Goal: Transaction & Acquisition: Purchase product/service

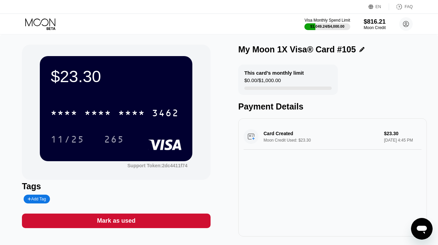
click at [45, 24] on icon at bounding box center [40, 24] width 31 height 12
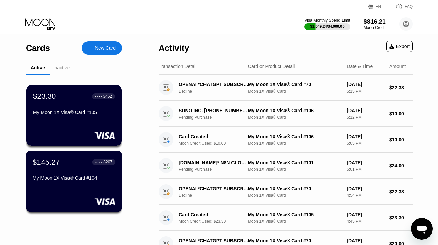
click at [69, 171] on div "$145.27 ● ● ● ● 8207 My Moon 1X Visa® Card #104" at bounding box center [74, 170] width 83 height 26
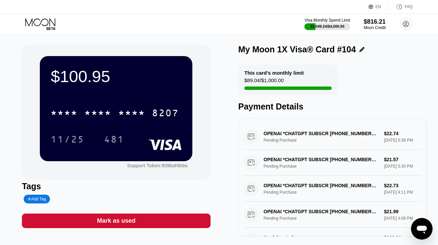
click at [38, 20] on icon at bounding box center [40, 24] width 31 height 12
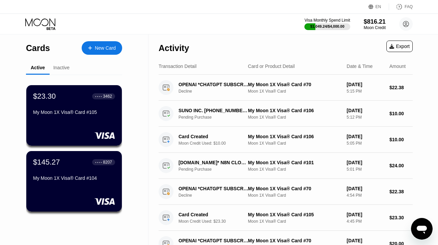
click at [105, 46] on div "New Card" at bounding box center [105, 48] width 21 height 6
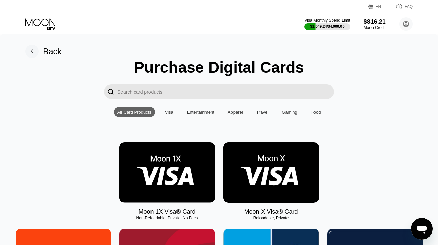
click at [151, 163] on img at bounding box center [168, 172] width 96 height 60
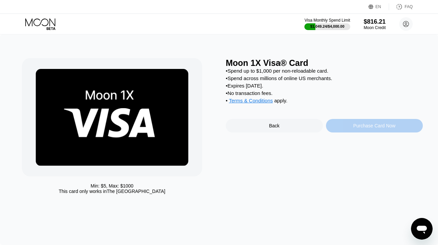
click at [341, 126] on div "Purchase Card Now" at bounding box center [374, 126] width 97 height 14
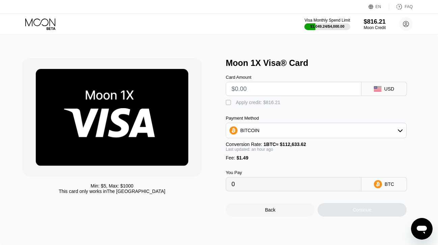
click at [286, 88] on input "text" at bounding box center [294, 89] width 124 height 14
type input "$1"
type input "0.00002211"
type input "$190"
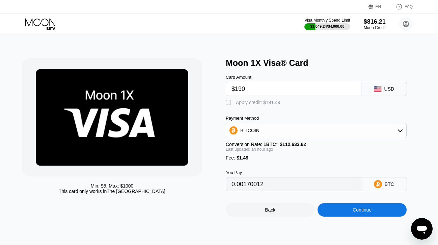
type input "0.00170163"
type input "$190"
click at [268, 104] on div "Apply credit: $191.49" at bounding box center [258, 102] width 45 height 5
type input "0"
click at [331, 203] on div "Continue" at bounding box center [362, 210] width 89 height 14
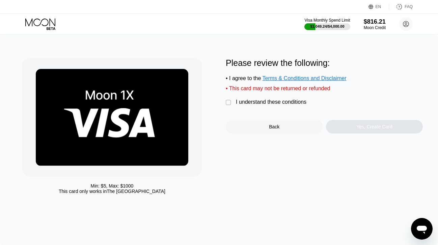
click at [273, 101] on div "I understand these conditions" at bounding box center [271, 102] width 71 height 6
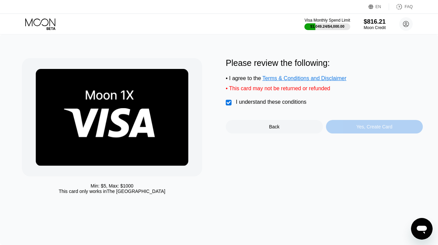
click at [333, 129] on div "Yes, Create Card" at bounding box center [374, 127] width 97 height 14
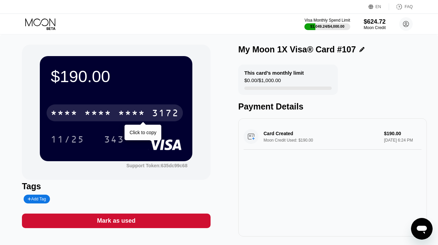
click at [126, 116] on div "* * * *" at bounding box center [131, 113] width 27 height 11
click at [126, 116] on div "2667" at bounding box center [131, 113] width 27 height 11
click at [126, 116] on div "* * * *" at bounding box center [131, 113] width 27 height 11
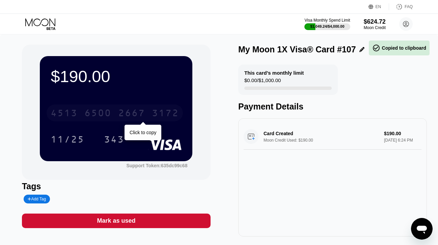
click at [126, 116] on div "2667" at bounding box center [131, 113] width 27 height 11
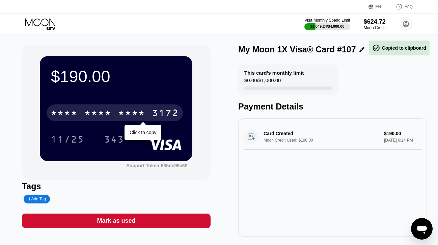
click at [126, 116] on div "* * * *" at bounding box center [131, 113] width 27 height 11
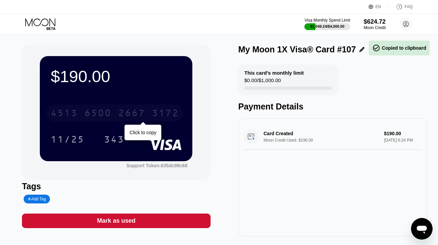
click at [126, 116] on div "2667" at bounding box center [131, 113] width 27 height 11
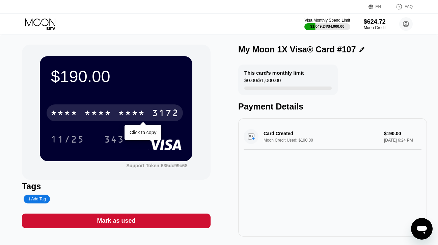
click at [105, 120] on div "* * * * * * * * * * * * 3172" at bounding box center [115, 112] width 136 height 17
click at [105, 120] on div "4513 6500 2667 3172" at bounding box center [115, 112] width 136 height 17
click at [151, 110] on div "* * * * * * * * * * * * 3172" at bounding box center [115, 112] width 136 height 17
click at [151, 110] on div "4513 6500 2667 3172" at bounding box center [115, 112] width 136 height 17
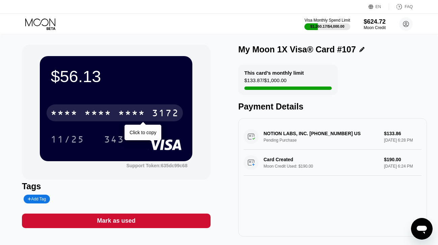
click at [155, 112] on div "3172" at bounding box center [165, 113] width 27 height 11
click at [72, 118] on div "4513" at bounding box center [64, 113] width 27 height 11
click at [72, 118] on div "* * * *" at bounding box center [64, 113] width 27 height 11
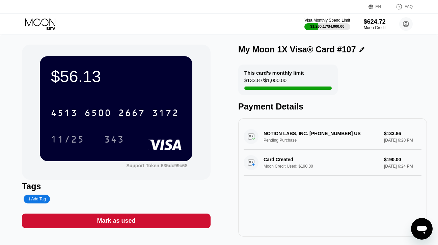
click at [47, 25] on icon at bounding box center [40, 24] width 31 height 12
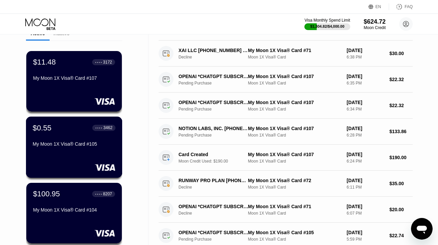
scroll to position [45, 0]
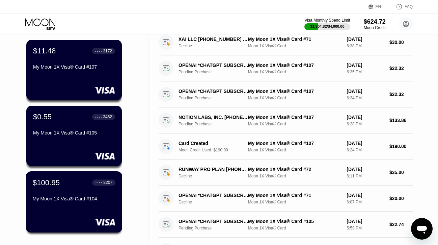
click at [68, 175] on div "$100.95 ● ● ● ● 8207 My Moon 1X Visa® Card #104" at bounding box center [74, 201] width 97 height 61
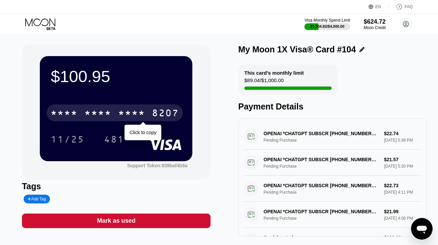
click at [108, 115] on div "* * * *" at bounding box center [97, 113] width 27 height 11
click at [108, 115] on div "6500" at bounding box center [97, 113] width 27 height 11
click at [81, 112] on div "* * * * * * * * * * * * 8207" at bounding box center [115, 112] width 136 height 17
click at [81, 112] on div "4513 6500 2459 8207" at bounding box center [115, 112] width 136 height 17
click at [89, 115] on div "* * * *" at bounding box center [97, 113] width 27 height 11
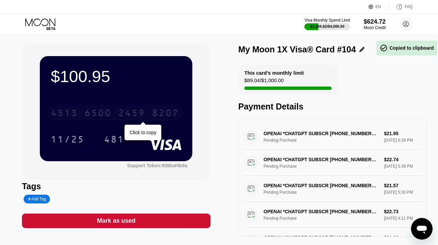
click at [89, 115] on div "6500" at bounding box center [97, 113] width 27 height 11
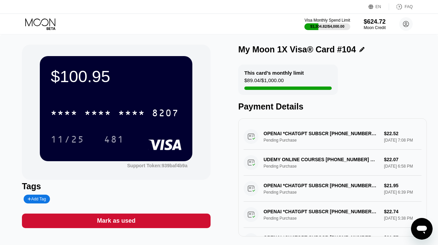
click at [50, 25] on icon at bounding box center [40, 22] width 30 height 8
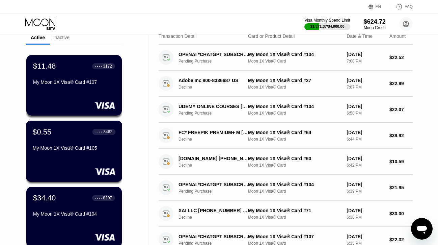
scroll to position [31, 0]
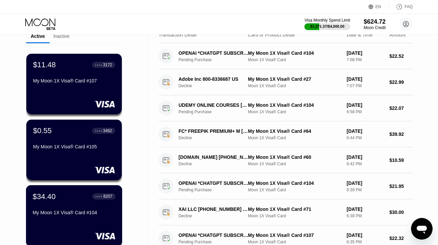
click at [67, 205] on div "$34.40 ● ● ● ● 8207 My Moon 1X Visa® Card #104" at bounding box center [74, 205] width 83 height 26
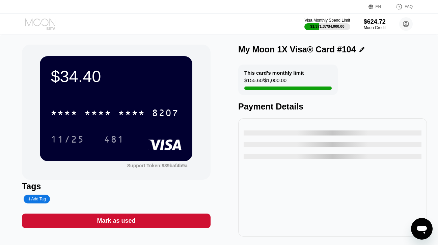
click at [45, 25] on icon at bounding box center [40, 24] width 31 height 12
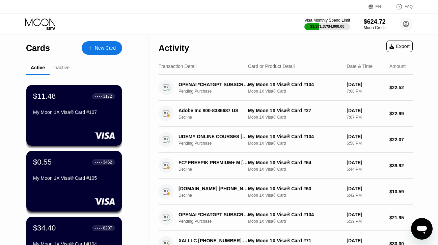
click at [103, 47] on div "New Card" at bounding box center [105, 48] width 21 height 6
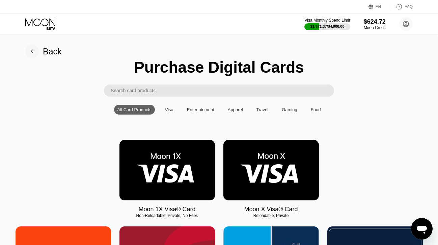
click at [195, 165] on img at bounding box center [168, 170] width 96 height 60
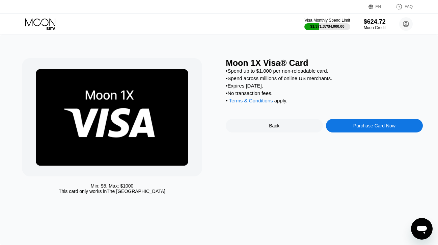
click at [338, 124] on div "Purchase Card Now" at bounding box center [374, 126] width 97 height 14
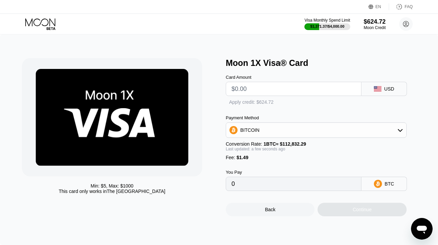
click at [274, 89] on input "text" at bounding box center [294, 89] width 124 height 14
type input "$190"
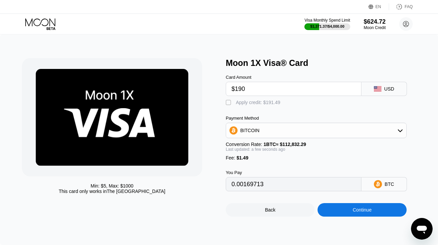
type input "0.00169713"
type input "$190"
click at [260, 104] on div "Apply credit: $191.49" at bounding box center [258, 102] width 45 height 5
type input "0"
click at [343, 216] on div "Continue" at bounding box center [362, 210] width 89 height 14
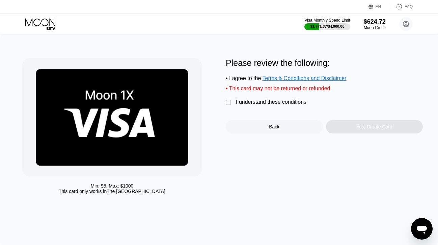
click at [294, 105] on div "I understand these conditions" at bounding box center [271, 102] width 71 height 6
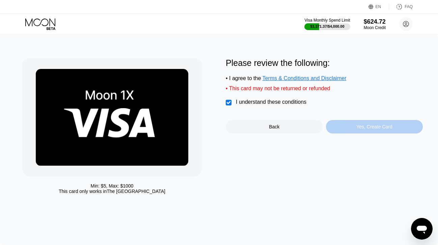
click at [349, 125] on div "Yes, Create Card" at bounding box center [374, 127] width 97 height 14
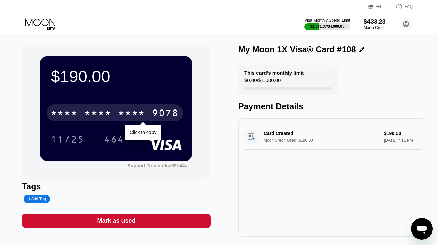
click at [122, 114] on div "* * * *" at bounding box center [131, 113] width 27 height 11
click at [122, 114] on div "2925" at bounding box center [131, 113] width 27 height 11
click at [80, 114] on div "* * * * * * * * * * * * 9078" at bounding box center [115, 112] width 136 height 17
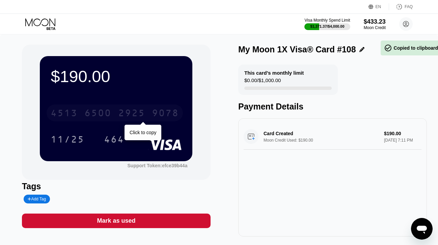
click at [80, 114] on div "4513 6500 2925 9078" at bounding box center [115, 112] width 136 height 17
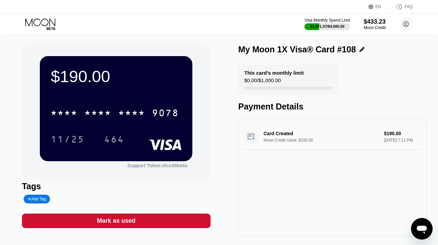
click at [47, 21] on icon at bounding box center [40, 24] width 31 height 12
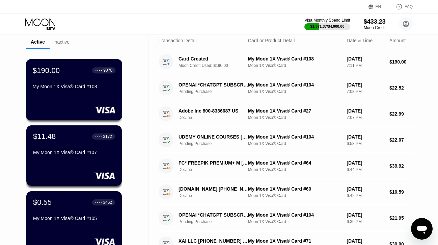
scroll to position [41, 0]
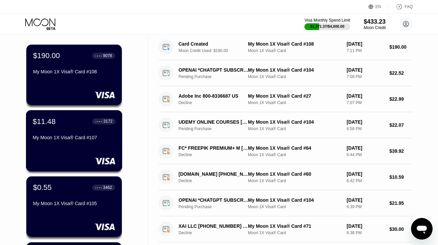
click at [62, 131] on div "$11.48 ● ● ● ● 3172 My Moon 1X Visa® Card #107" at bounding box center [74, 130] width 83 height 26
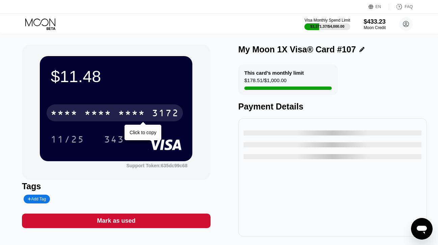
click at [93, 117] on div "* * * *" at bounding box center [97, 113] width 27 height 11
click at [93, 114] on div "6500" at bounding box center [97, 113] width 27 height 11
click at [93, 114] on div "* * * *" at bounding box center [97, 113] width 27 height 11
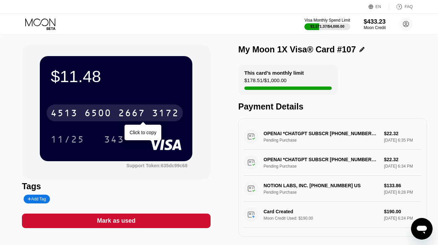
click at [82, 115] on div "[CREDIT_CARD_NUMBER]" at bounding box center [115, 112] width 136 height 17
click at [88, 115] on div "* * * *" at bounding box center [97, 113] width 27 height 11
click at [89, 115] on div "6500" at bounding box center [97, 113] width 27 height 11
click at [89, 115] on div "* * * *" at bounding box center [97, 113] width 27 height 11
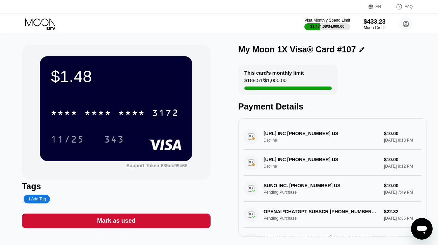
click at [39, 24] on icon at bounding box center [40, 24] width 31 height 12
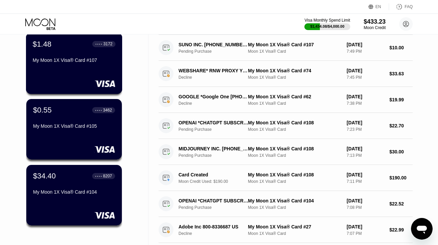
scroll to position [127, 0]
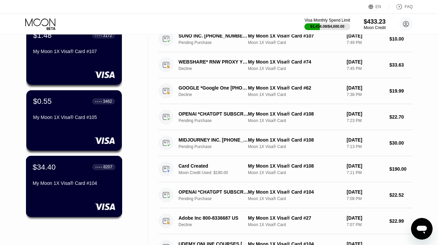
click at [66, 181] on div "My Moon 1X Visa® Card #104" at bounding box center [74, 182] width 83 height 5
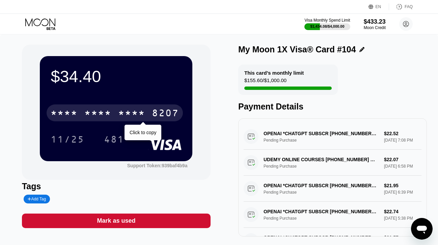
click at [122, 113] on div "* * * *" at bounding box center [131, 113] width 27 height 11
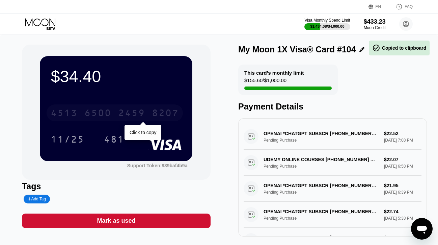
click at [122, 113] on div "2459" at bounding box center [131, 113] width 27 height 11
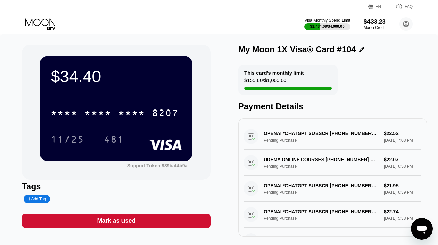
click at [45, 22] on icon at bounding box center [40, 24] width 31 height 12
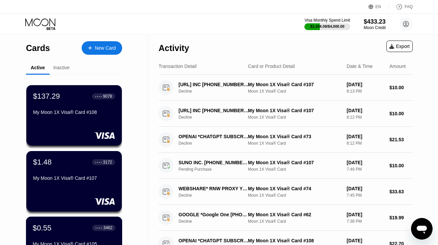
click at [62, 226] on div "$0.55 ● ● ● ● 3462" at bounding box center [74, 227] width 83 height 9
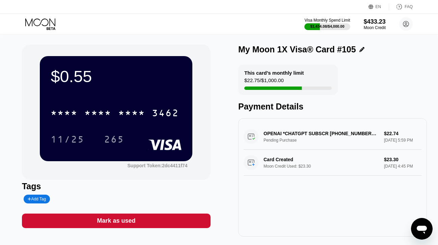
click at [150, 221] on div "Mark as used" at bounding box center [116, 220] width 189 height 15
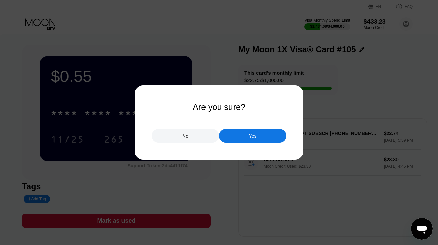
click at [240, 140] on div "Yes" at bounding box center [253, 136] width 68 height 14
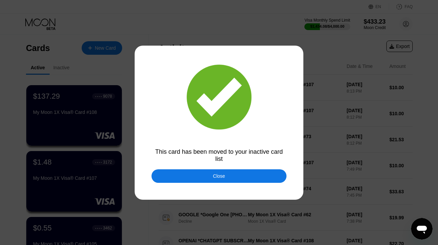
click at [214, 172] on div "Close" at bounding box center [219, 176] width 135 height 14
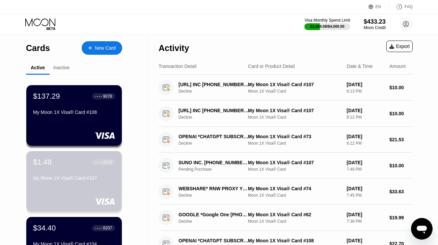
click at [89, 177] on div "My Moon 1X Visa® Card #107" at bounding box center [74, 177] width 82 height 5
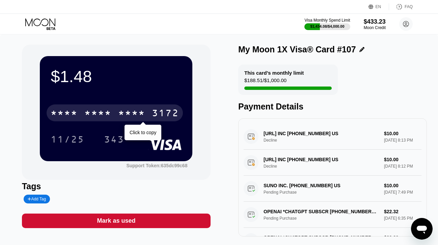
click at [113, 115] on div "* * * * * * * * * * * * 3172" at bounding box center [115, 112] width 136 height 17
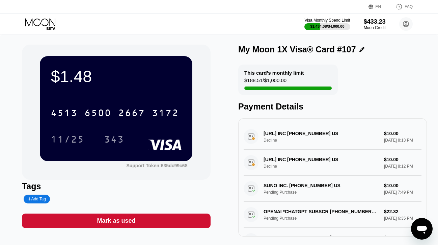
click at [114, 220] on div "Mark as used" at bounding box center [116, 221] width 38 height 8
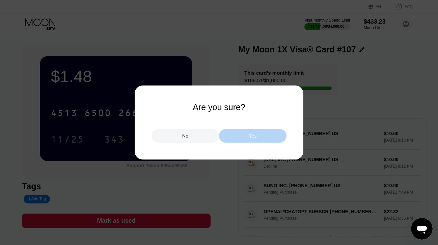
click at [239, 131] on div "Yes" at bounding box center [253, 136] width 68 height 14
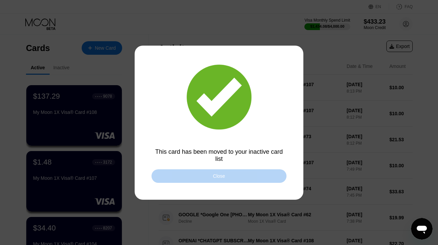
click at [207, 178] on div "Close" at bounding box center [219, 176] width 135 height 14
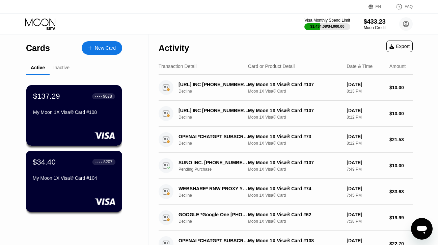
click at [65, 170] on div "$34.40 ● ● ● ● 8207 My Moon 1X Visa® Card #104" at bounding box center [74, 170] width 83 height 26
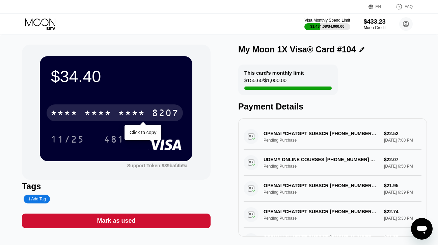
click at [89, 107] on div "* * * * * * * * * * * * 8207" at bounding box center [115, 112] width 136 height 17
click at [86, 113] on div "6500" at bounding box center [97, 113] width 27 height 11
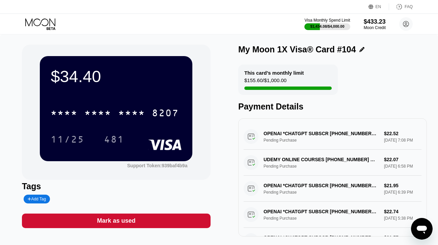
click at [46, 24] on icon at bounding box center [40, 24] width 31 height 12
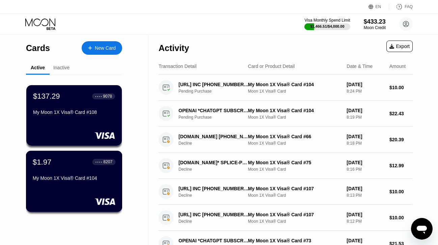
click at [79, 171] on div "$1.97 ● ● ● ● 8207 My Moon 1X Visa® Card #104" at bounding box center [74, 170] width 83 height 26
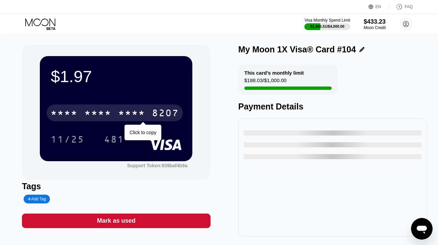
click at [79, 115] on div "* * * * * * * * * * * * 8207" at bounding box center [115, 112] width 136 height 17
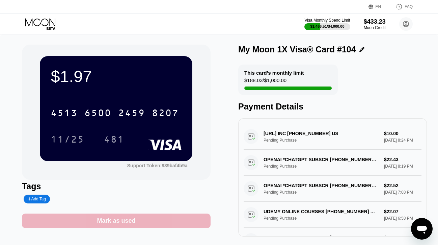
click at [107, 219] on div "Mark as used" at bounding box center [116, 221] width 38 height 8
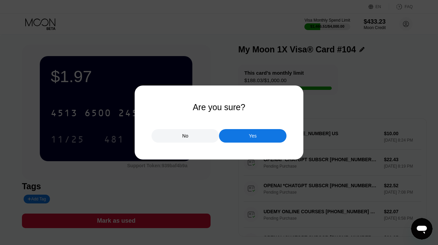
click at [237, 130] on div "Yes" at bounding box center [253, 136] width 68 height 14
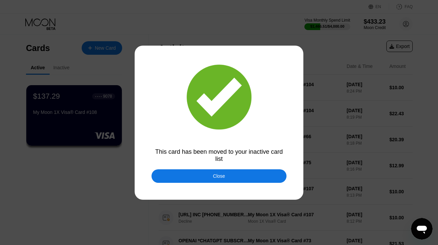
click at [170, 174] on div "Close" at bounding box center [219, 176] width 135 height 14
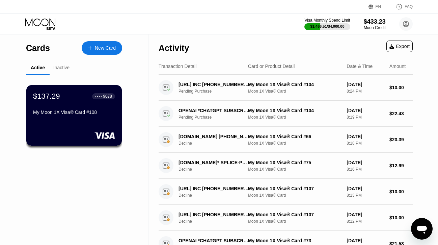
click at [100, 49] on div "New Card" at bounding box center [105, 48] width 21 height 6
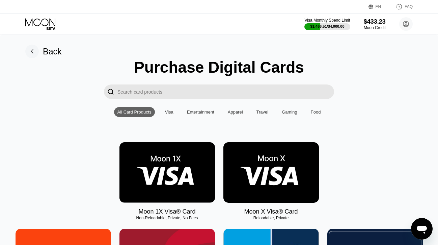
click at [155, 155] on img at bounding box center [168, 172] width 96 height 60
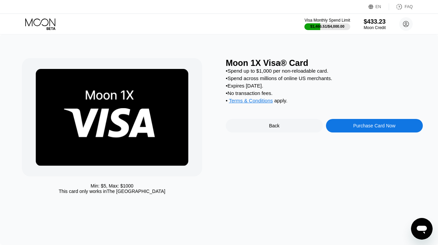
click at [359, 126] on div "Purchase Card Now" at bounding box center [375, 125] width 42 height 5
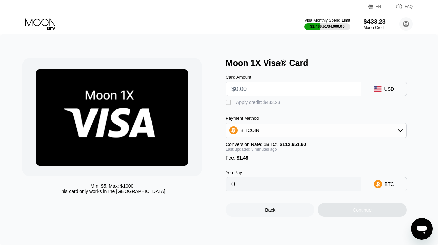
click at [294, 93] on input "text" at bounding box center [294, 89] width 124 height 14
type input "$50"
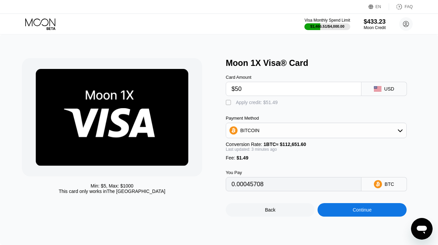
type input "0.00045708"
type input "$50"
click at [270, 102] on div "Apply credit: $51.49" at bounding box center [257, 102] width 42 height 5
type input "0"
click at [329, 209] on div "Continue" at bounding box center [362, 210] width 89 height 14
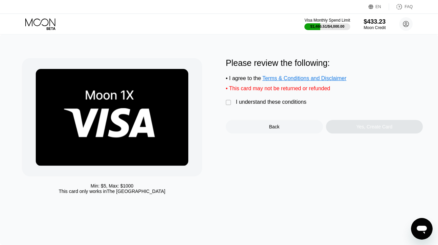
click at [282, 102] on div "I understand these conditions" at bounding box center [271, 102] width 71 height 6
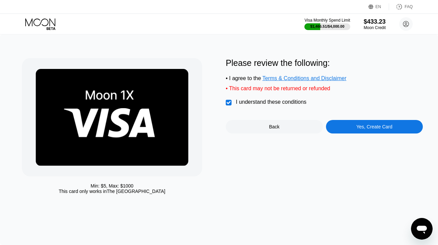
click at [340, 126] on div "Yes, Create Card" at bounding box center [374, 127] width 97 height 14
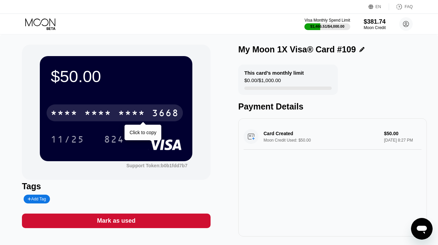
click at [109, 113] on div "* * * *" at bounding box center [97, 113] width 27 height 11
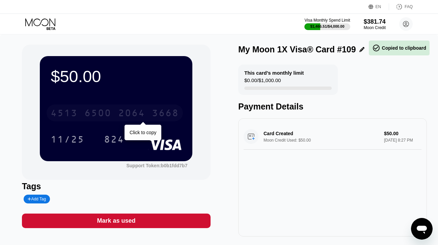
click at [109, 113] on div "6500" at bounding box center [97, 113] width 27 height 11
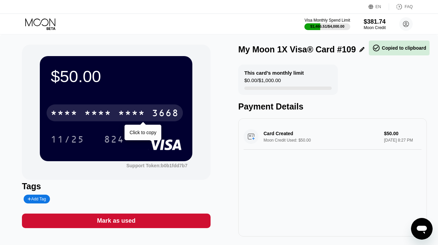
click at [109, 113] on div "* * * *" at bounding box center [97, 113] width 27 height 11
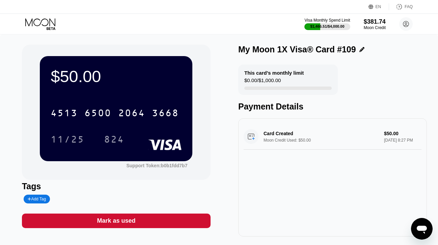
click at [49, 22] on icon at bounding box center [40, 24] width 31 height 12
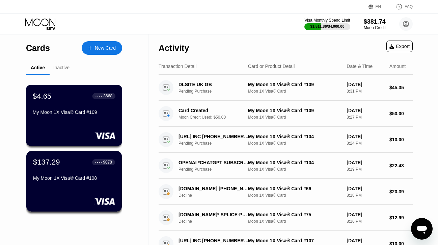
click at [72, 119] on div "$4.65 ● ● ● ● 3668 My Moon 1X Visa® Card #109" at bounding box center [74, 115] width 97 height 61
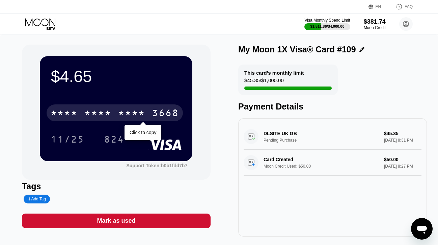
click at [74, 117] on div "* * * *" at bounding box center [64, 113] width 27 height 11
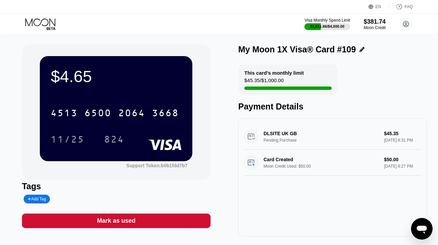
click at [109, 217] on div "Mark as used" at bounding box center [116, 221] width 38 height 8
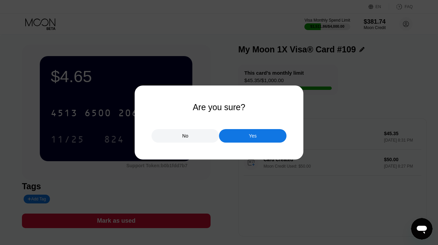
click at [234, 135] on div "Yes" at bounding box center [253, 136] width 68 height 14
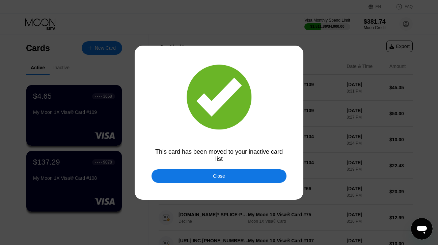
click at [185, 180] on div "Close" at bounding box center [219, 176] width 135 height 14
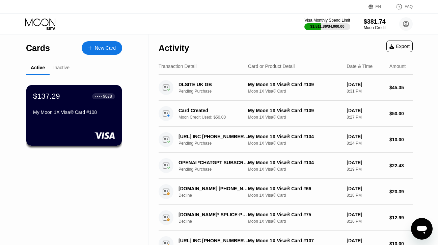
click at [58, 65] on div "Inactive" at bounding box center [61, 67] width 16 height 5
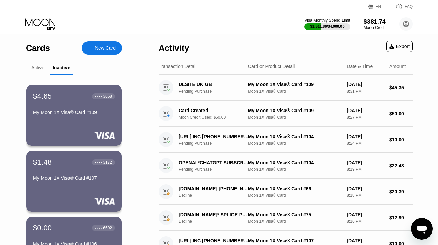
click at [40, 69] on div "Active" at bounding box center [37, 67] width 13 height 5
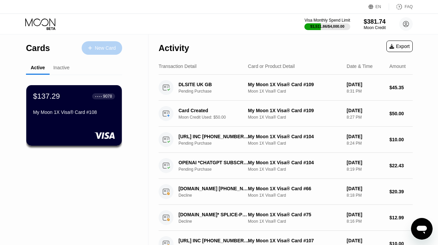
click at [103, 44] on div "New Card" at bounding box center [102, 48] width 41 height 14
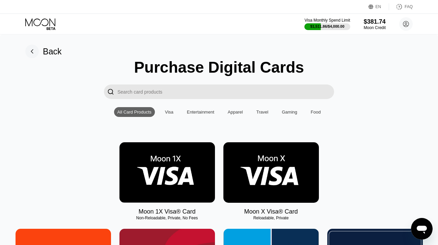
click at [157, 156] on img at bounding box center [168, 172] width 96 height 60
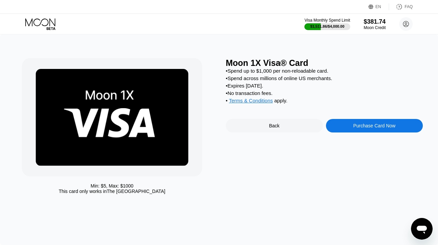
click at [357, 128] on div "Purchase Card Now" at bounding box center [375, 125] width 42 height 5
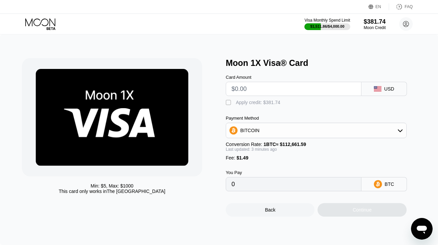
click at [254, 91] on input "text" at bounding box center [294, 89] width 124 height 14
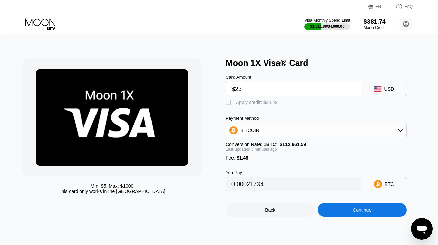
type input "$23."
type input "0.00021734"
type input "$23.3"
type input "0.00022001"
type input "$23.3"
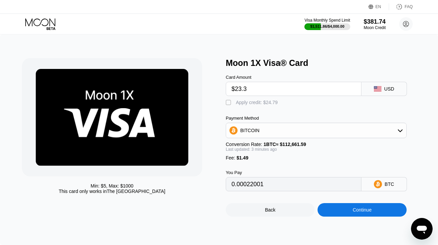
click at [264, 103] on div "Apply credit: $24.79" at bounding box center [257, 102] width 42 height 5
type input "0"
click at [329, 212] on div "Continue" at bounding box center [362, 210] width 89 height 14
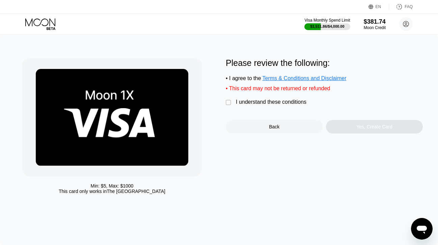
click at [272, 102] on div "I understand these conditions" at bounding box center [271, 102] width 71 height 6
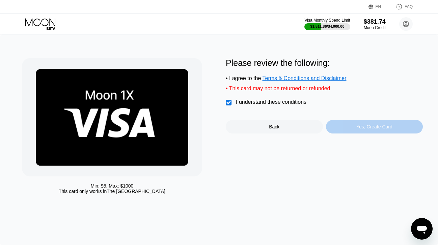
click at [339, 124] on div "Yes, Create Card" at bounding box center [374, 127] width 97 height 14
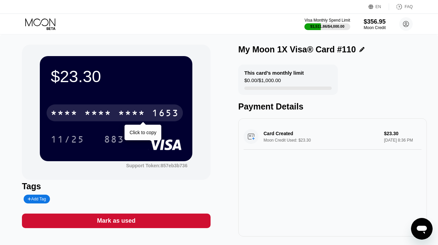
click at [120, 108] on div "* * * * * * * * * * * * 1653" at bounding box center [115, 112] width 136 height 17
click at [120, 108] on div "4513 6500 2917 1653" at bounding box center [115, 112] width 136 height 17
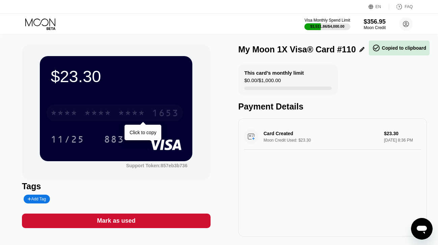
click at [120, 108] on div "* * * * * * * * * * * * 1653" at bounding box center [115, 112] width 136 height 17
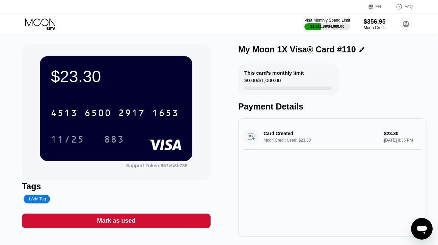
click at [42, 21] on icon at bounding box center [40, 24] width 31 height 12
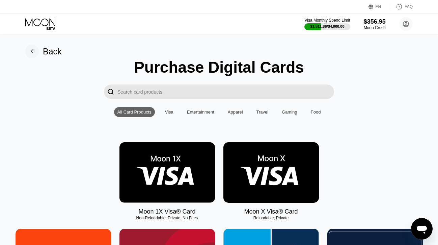
click at [187, 164] on img at bounding box center [168, 172] width 96 height 60
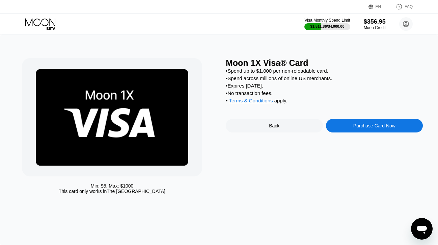
click at [372, 122] on div "Purchase Card Now" at bounding box center [374, 126] width 97 height 14
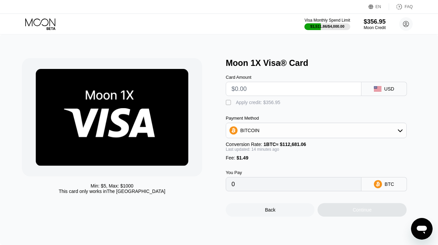
click at [300, 93] on input "text" at bounding box center [294, 89] width 124 height 14
type input "$29"
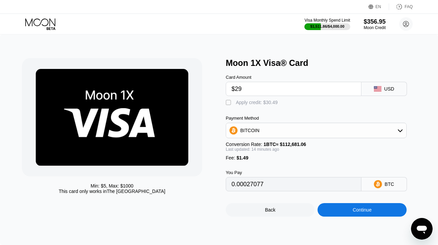
type input "0.00027077"
type input "$29"
click at [258, 103] on div "Apply credit: $30.49" at bounding box center [257, 102] width 42 height 5
type input "0"
click at [330, 217] on div "Min: $ 5 , Max: $ 1000 This card only works in The United States Moon 1X Visa® …" at bounding box center [219, 139] width 438 height 210
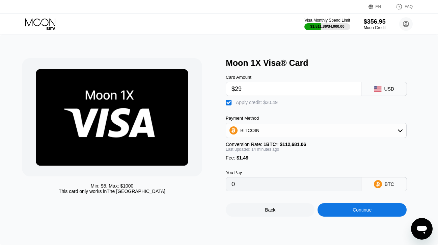
click at [333, 215] on div "Continue" at bounding box center [362, 210] width 89 height 14
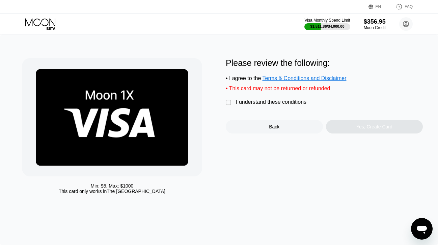
click at [285, 108] on div "Please review the following: • I agree to the Terms & Conditions and Disclaimer…" at bounding box center [324, 95] width 197 height 75
click at [284, 104] on div "I understand these conditions" at bounding box center [271, 102] width 71 height 6
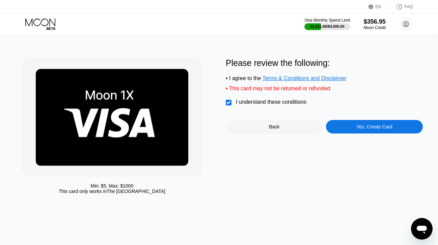
click at [334, 132] on div "Yes, Create Card" at bounding box center [374, 127] width 97 height 14
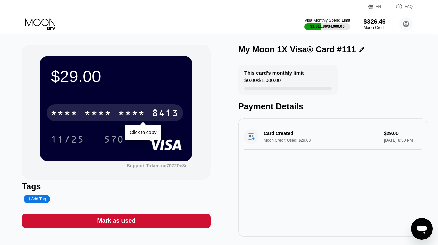
click at [115, 120] on div "* * * * * * * * * * * * 8413" at bounding box center [115, 112] width 136 height 17
click at [120, 119] on div "2871" at bounding box center [131, 113] width 27 height 11
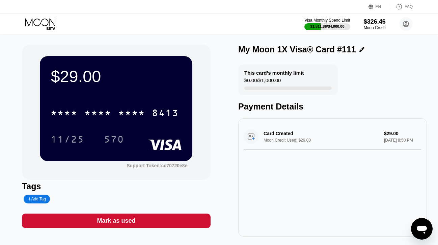
click at [48, 24] on icon at bounding box center [40, 22] width 30 height 8
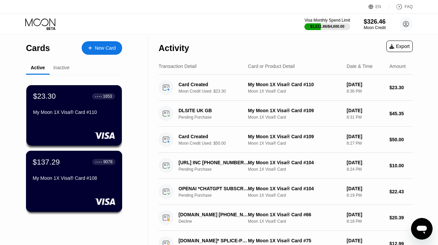
click at [65, 167] on div "$137.29 ● ● ● ● 9078 My Moon 1X Visa® Card #108" at bounding box center [74, 170] width 83 height 26
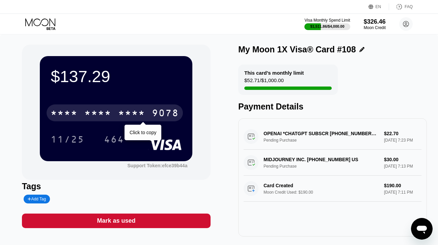
click at [95, 113] on div "* * * *" at bounding box center [97, 113] width 27 height 11
click at [95, 113] on div "6500" at bounding box center [97, 113] width 27 height 11
click at [96, 111] on div "* * * *" at bounding box center [97, 113] width 27 height 11
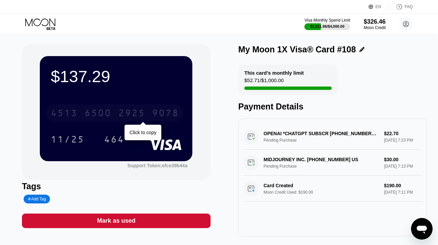
click at [96, 109] on div "6500" at bounding box center [97, 113] width 27 height 11
click at [96, 109] on div "* * * *" at bounding box center [97, 113] width 27 height 11
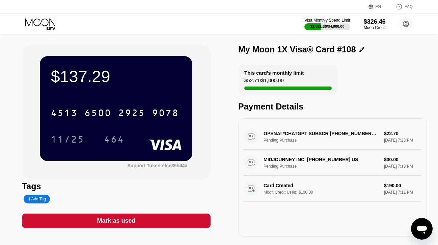
click at [47, 22] on icon at bounding box center [40, 24] width 31 height 12
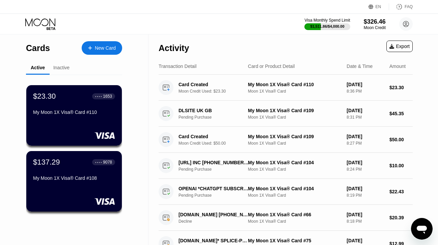
click at [108, 49] on div "New Card" at bounding box center [105, 48] width 21 height 6
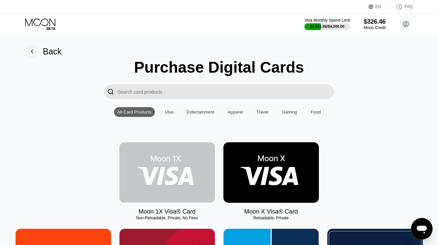
click at [166, 158] on img at bounding box center [168, 172] width 96 height 60
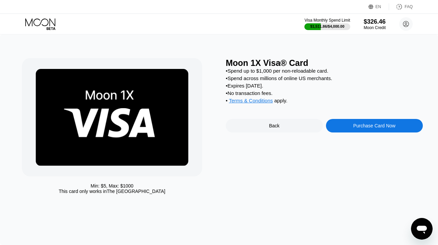
click at [351, 125] on div "Purchase Card Now" at bounding box center [374, 126] width 97 height 14
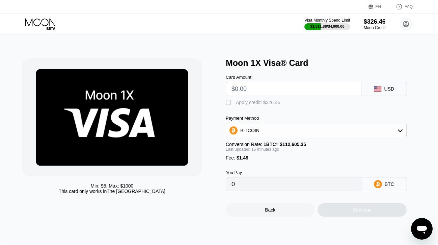
click at [281, 86] on input "text" at bounding box center [294, 89] width 124 height 14
type input "$29"
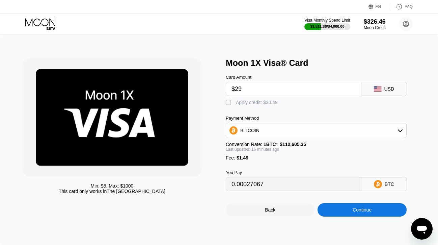
type input "0.00027067"
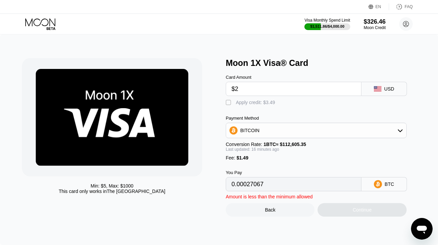
type input "$20"
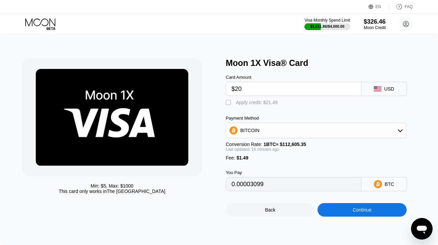
type input "0.00019078"
type input "$20"
click at [254, 97] on div " Apply credit: $21.49" at bounding box center [324, 101] width 197 height 10
click at [254, 100] on div "Apply credit: $21.49" at bounding box center [257, 102] width 42 height 5
type input "0"
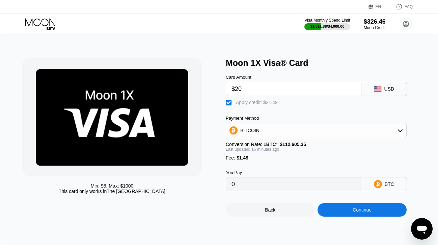
click at [337, 209] on div "Continue" at bounding box center [362, 210] width 89 height 14
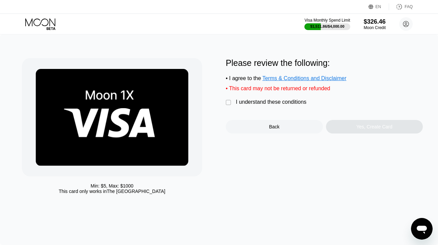
click at [269, 104] on div "I understand these conditions" at bounding box center [271, 102] width 71 height 6
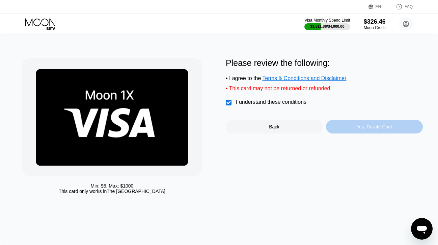
click at [333, 124] on div "Yes, Create Card" at bounding box center [374, 127] width 97 height 14
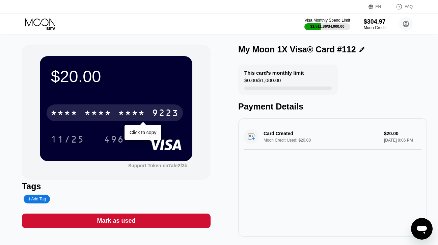
click at [143, 110] on div "* * * *" at bounding box center [131, 113] width 27 height 11
click at [143, 110] on div "2077" at bounding box center [131, 113] width 27 height 11
click at [143, 110] on div "* * * *" at bounding box center [131, 113] width 27 height 11
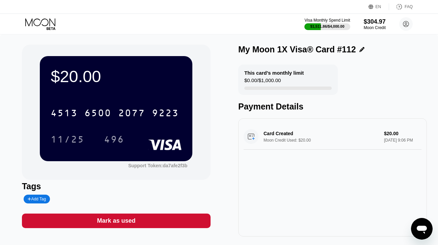
click at [48, 21] on icon at bounding box center [40, 22] width 30 height 8
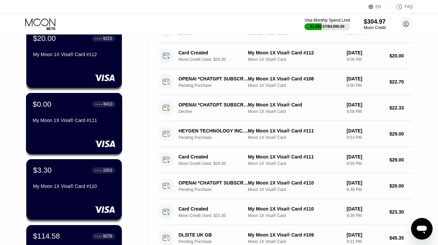
scroll to position [57, 0]
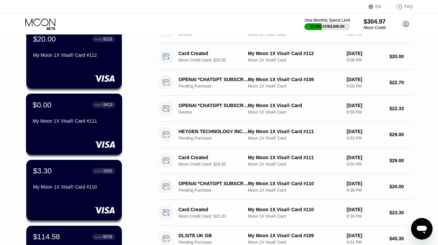
click at [67, 131] on div "$0.00 ● ● ● ● 8413 My Moon 1X Visa® Card #111" at bounding box center [74, 124] width 97 height 61
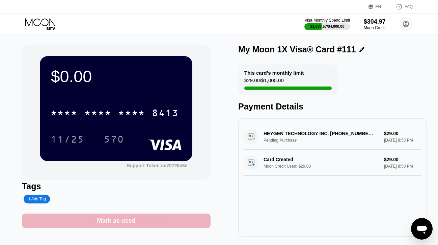
click at [136, 216] on div "Mark as used" at bounding box center [116, 220] width 189 height 15
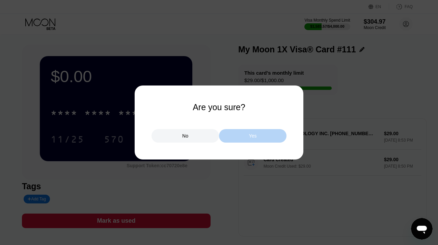
click at [229, 137] on div "Yes" at bounding box center [253, 136] width 68 height 14
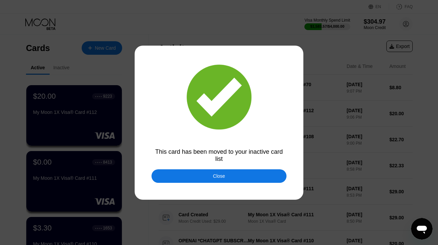
click at [174, 180] on div "Close" at bounding box center [219, 176] width 135 height 14
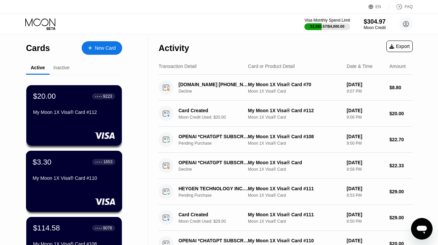
click at [72, 178] on div "My Moon 1X Visa® Card #110" at bounding box center [74, 177] width 83 height 5
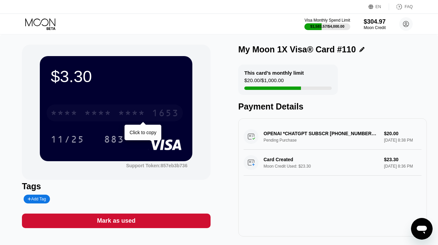
click at [124, 114] on div "* * * *" at bounding box center [131, 113] width 27 height 11
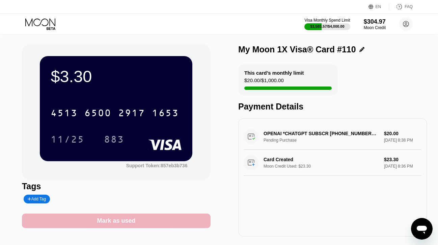
click at [117, 218] on div "Mark as used" at bounding box center [116, 221] width 38 height 8
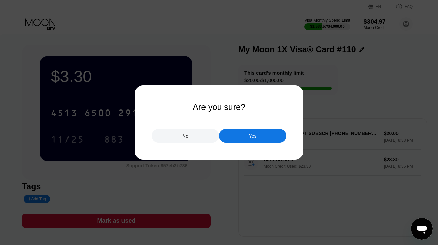
click at [236, 135] on div "Yes" at bounding box center [253, 136] width 68 height 14
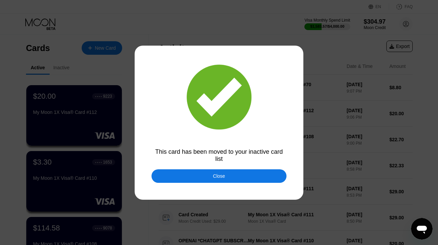
click at [203, 178] on div "Close" at bounding box center [219, 176] width 135 height 14
